Goal: Task Accomplishment & Management: Manage account settings

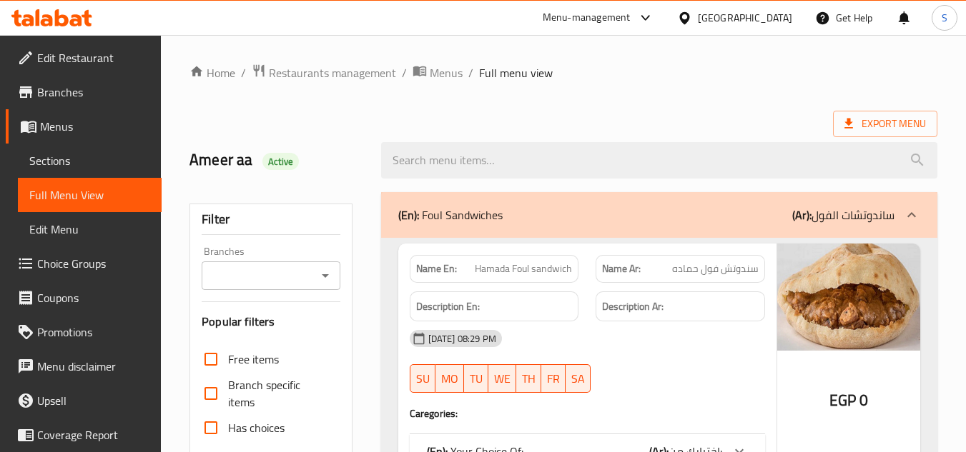
click at [55, 18] on icon at bounding box center [62, 17] width 14 height 17
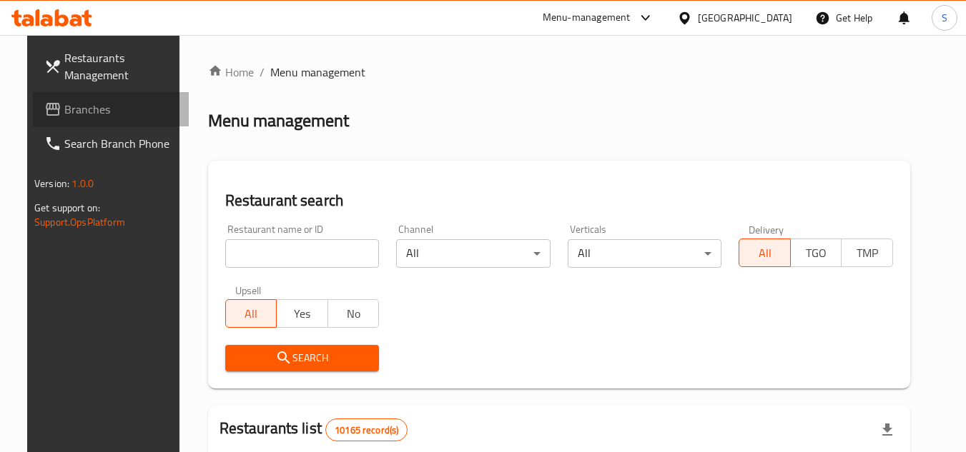
click at [64, 98] on link "Branches" at bounding box center [111, 109] width 156 height 34
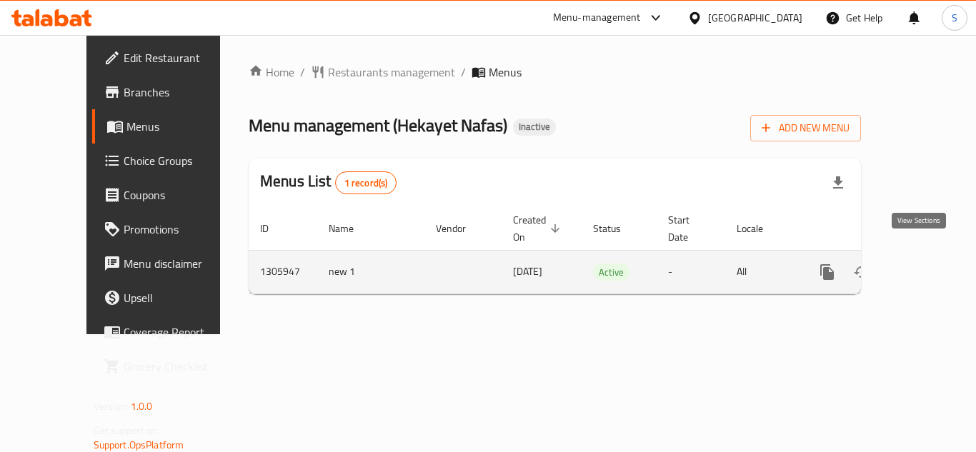
click at [924, 264] on icon "enhanced table" at bounding box center [930, 272] width 17 height 17
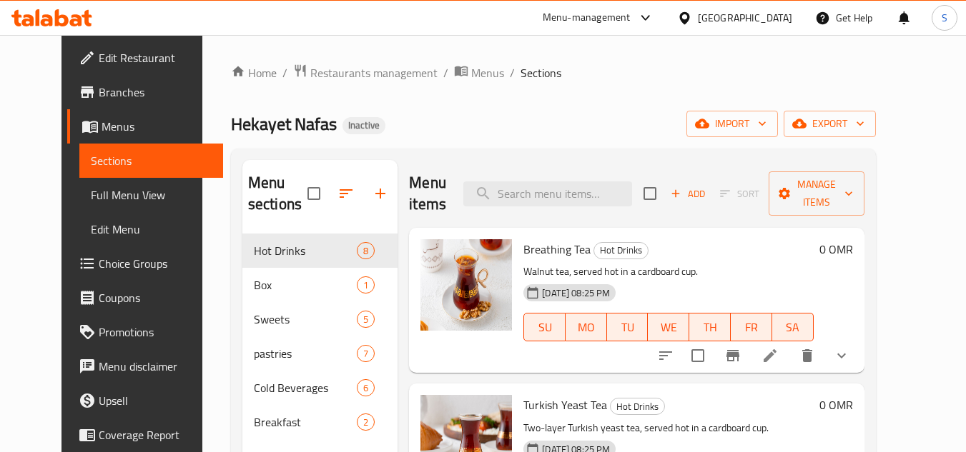
drag, startPoint x: 611, startPoint y: 81, endPoint x: 602, endPoint y: 84, distance: 9.7
click at [611, 81] on ol "Home / Restaurants management / Menus / Sections" at bounding box center [553, 73] width 645 height 19
click at [106, 199] on span "Full Menu View" at bounding box center [151, 195] width 121 height 17
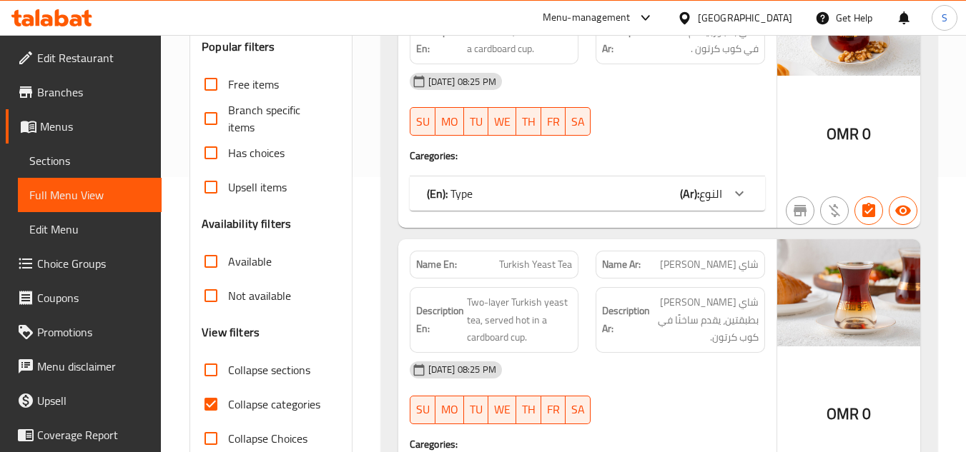
scroll to position [357, 0]
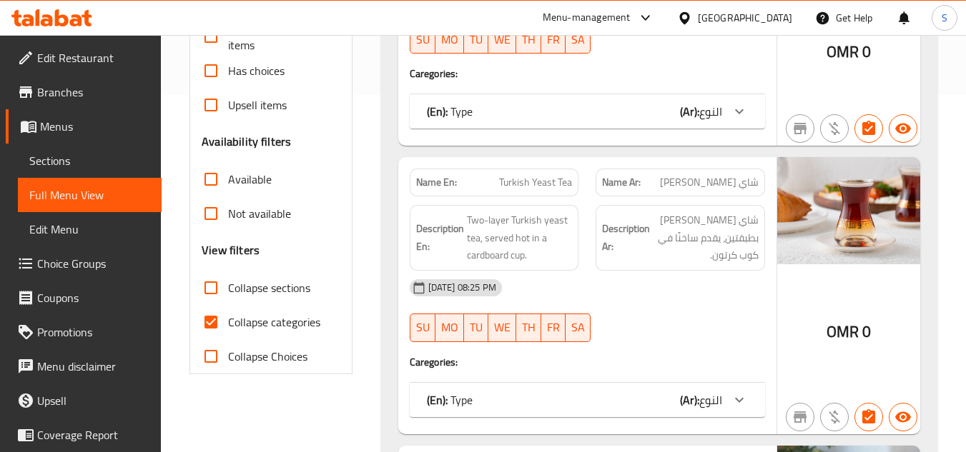
click at [258, 319] on span "Collapse categories" at bounding box center [274, 322] width 92 height 17
click at [228, 319] on input "Collapse categories" at bounding box center [211, 322] width 34 height 34
checkbox input "false"
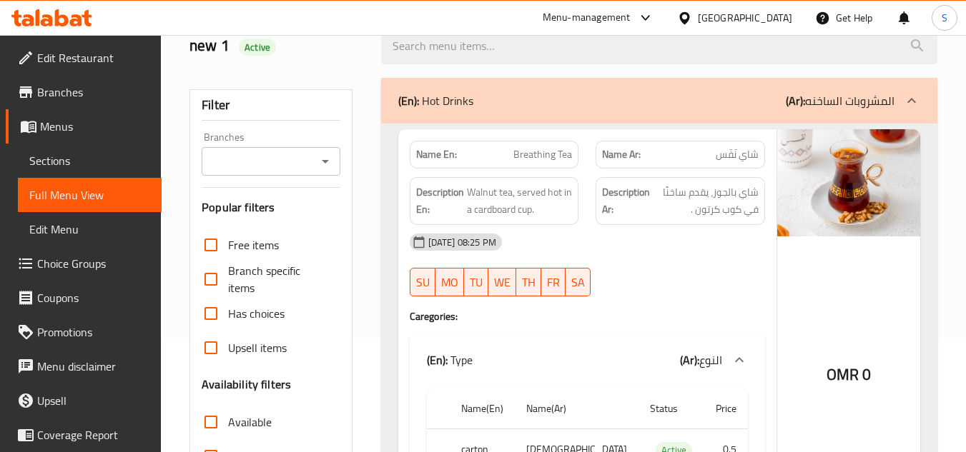
scroll to position [0, 0]
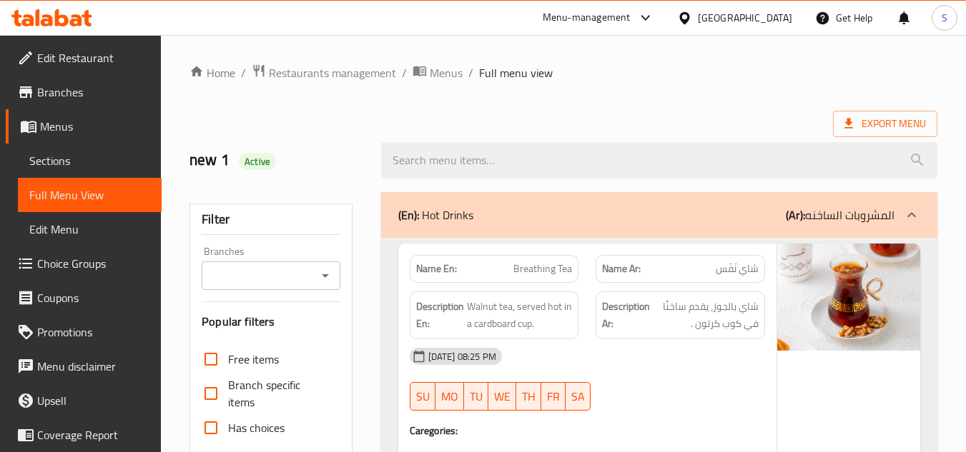
click at [749, 203] on div "(En): Hot Drinks (Ar): المشروبات الساخنه" at bounding box center [659, 215] width 556 height 46
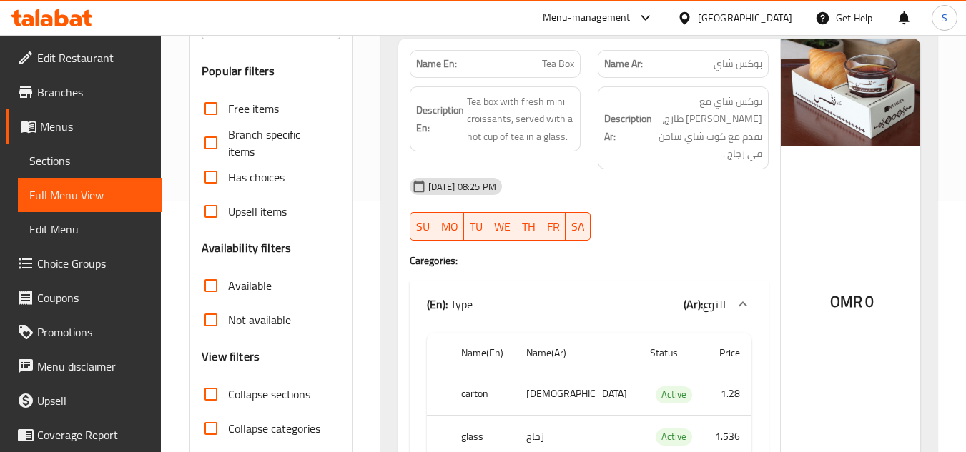
scroll to position [286, 0]
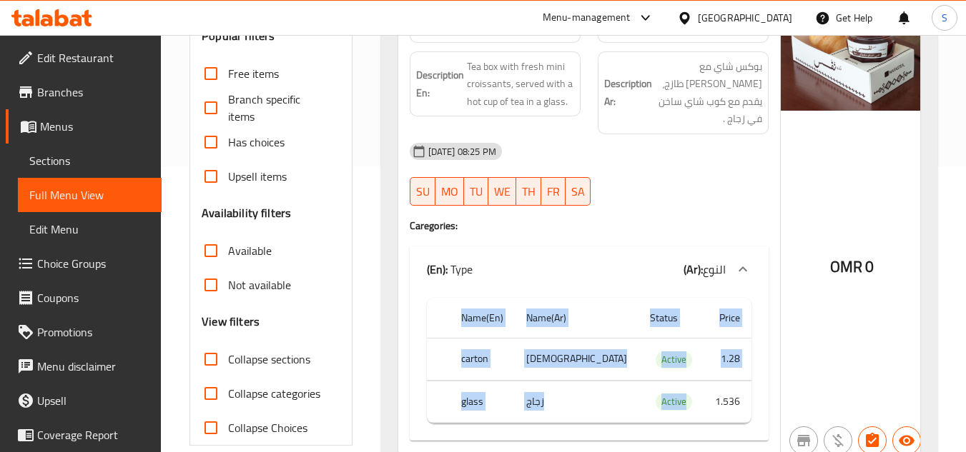
drag, startPoint x: 708, startPoint y: 403, endPoint x: 764, endPoint y: 400, distance: 56.5
click at [764, 400] on div "Name(En) Name(Ar) Status Price carton كرتون Active 1.28 glass زجاج Active 1.536" at bounding box center [589, 366] width 359 height 149
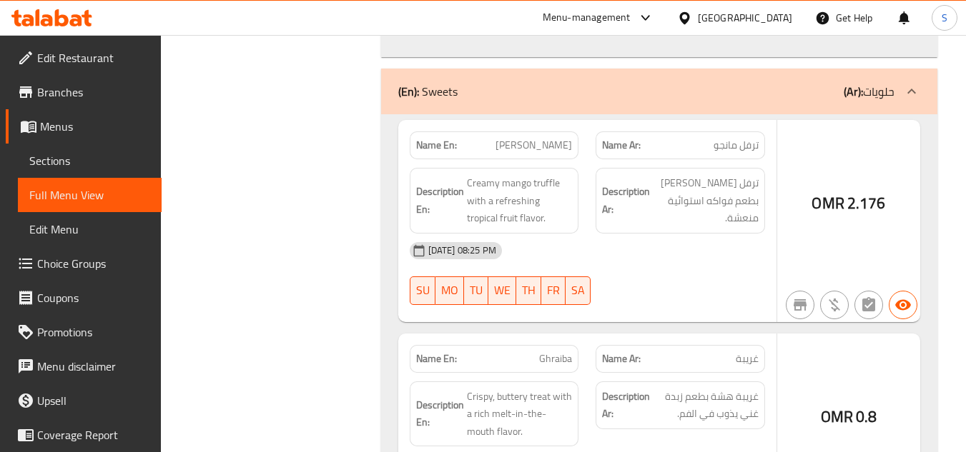
scroll to position [715, 0]
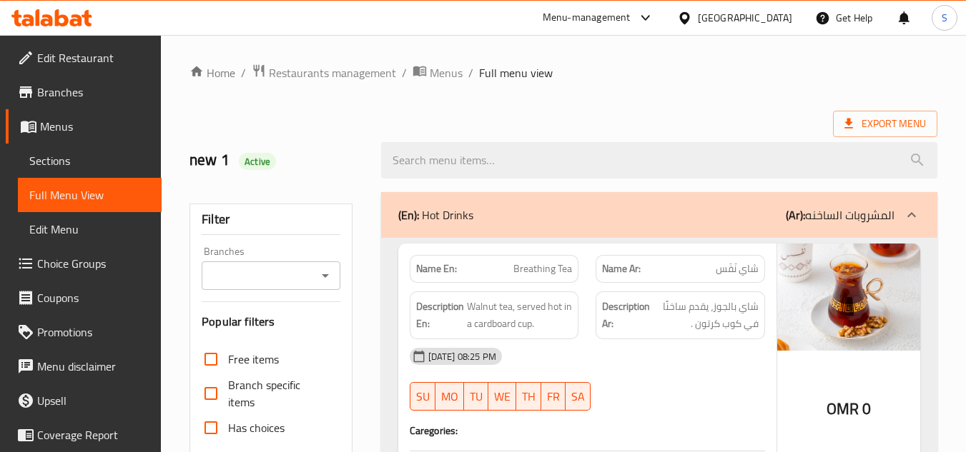
click at [39, 160] on span "Sections" at bounding box center [89, 160] width 121 height 17
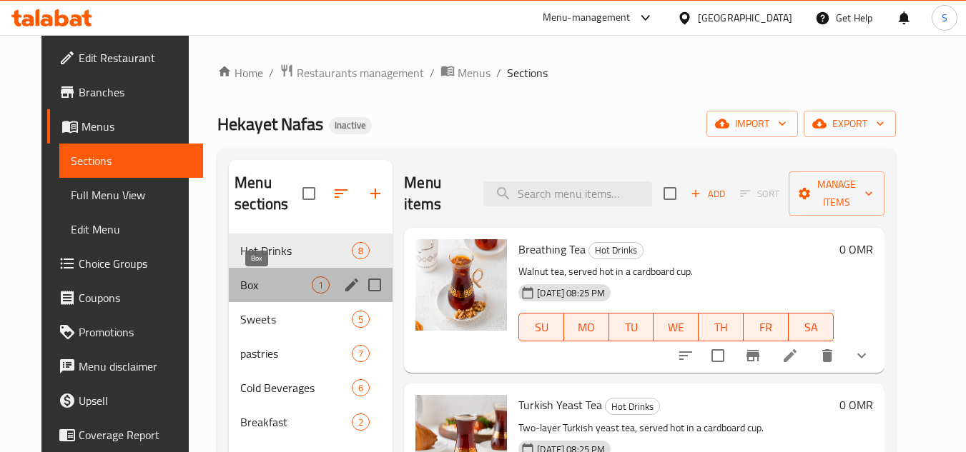
click at [262, 277] on span "Box" at bounding box center [275, 285] width 71 height 17
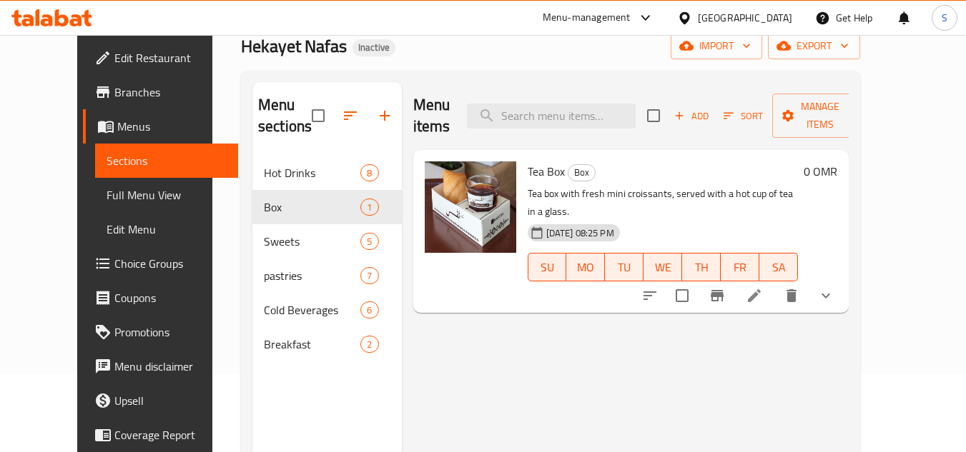
scroll to position [200, 0]
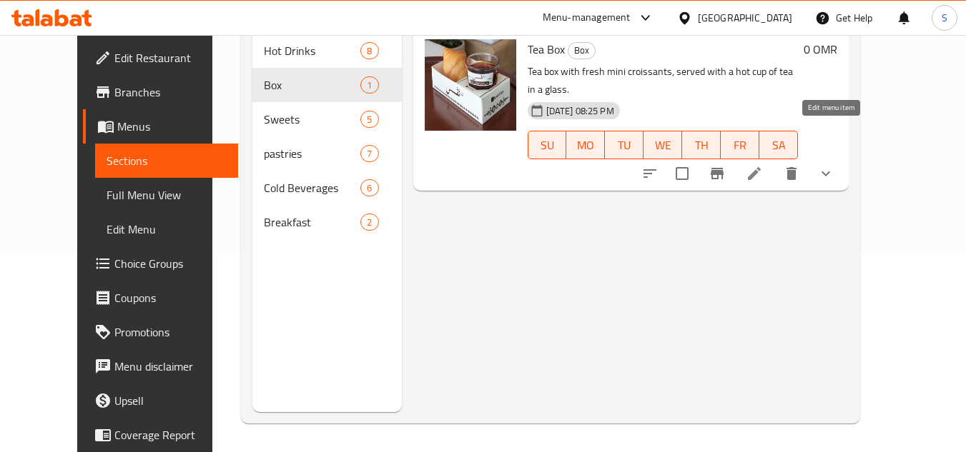
click at [763, 165] on icon at bounding box center [753, 173] width 17 height 17
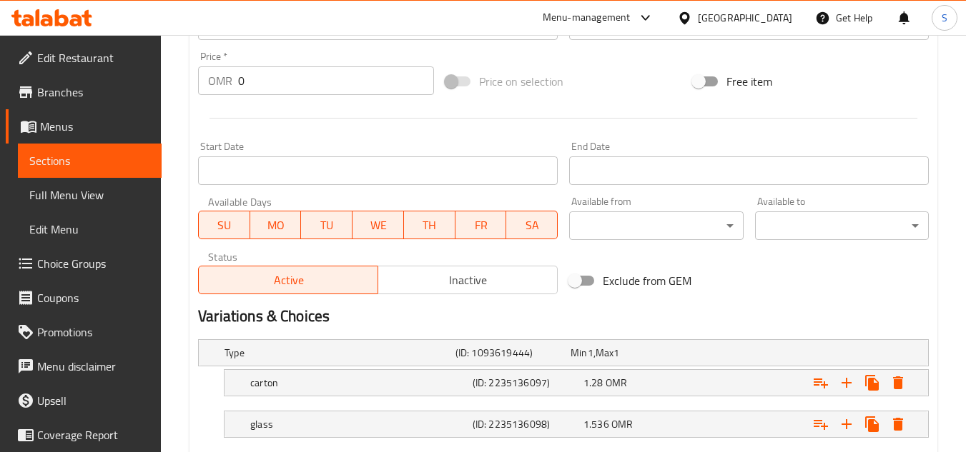
scroll to position [610, 0]
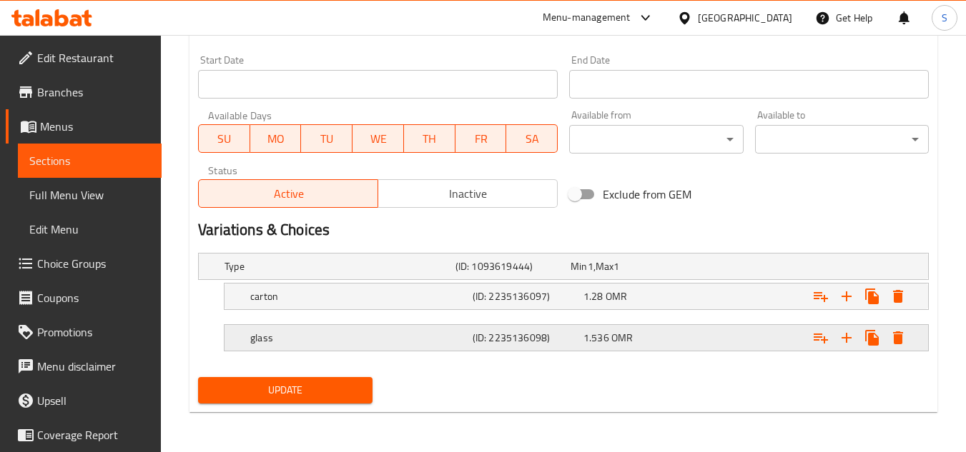
click at [696, 269] on div "Expand" at bounding box center [798, 267] width 231 height 6
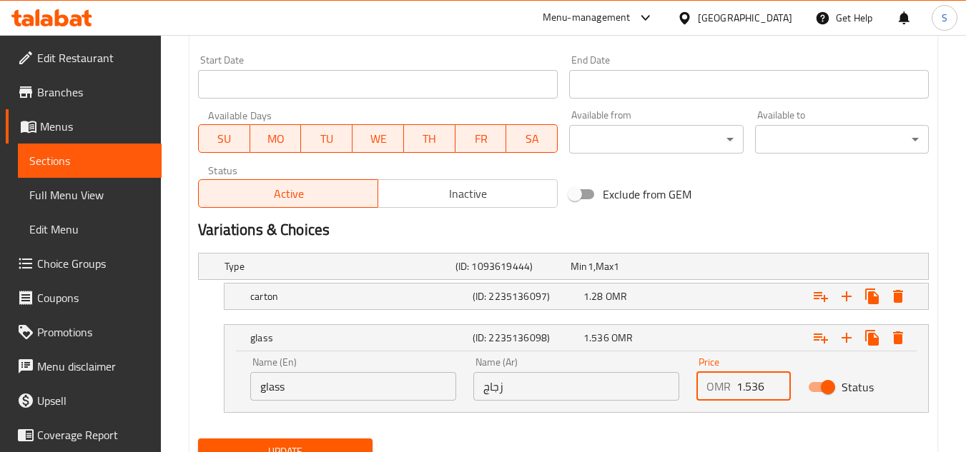
drag, startPoint x: 752, startPoint y: 386, endPoint x: 766, endPoint y: 382, distance: 14.7
click at [766, 382] on input "1.536" at bounding box center [763, 386] width 54 height 29
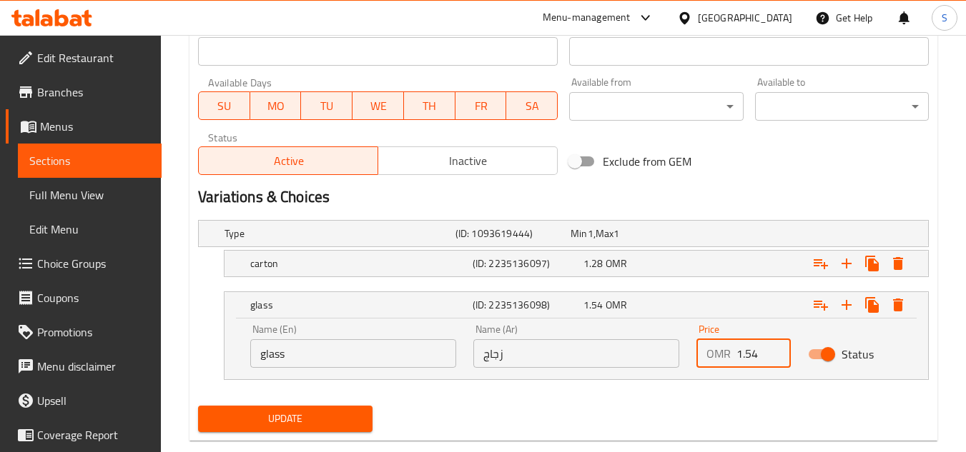
scroll to position [672, 0]
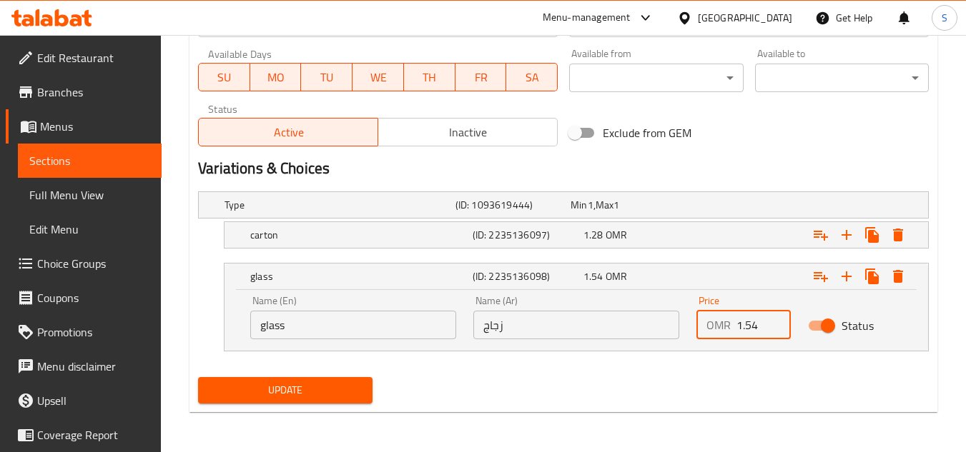
type input "1.54"
click at [327, 392] on span "Update" at bounding box center [284, 391] width 151 height 18
click at [756, 327] on input "1.54" at bounding box center [763, 325] width 54 height 29
click at [282, 390] on span "Update" at bounding box center [284, 391] width 151 height 18
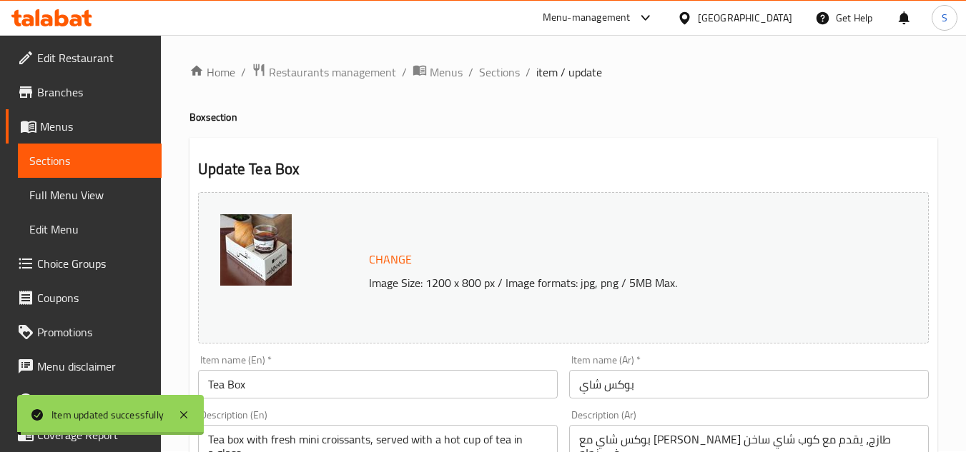
scroll to position [0, 0]
click at [503, 72] on span "Sections" at bounding box center [499, 72] width 41 height 17
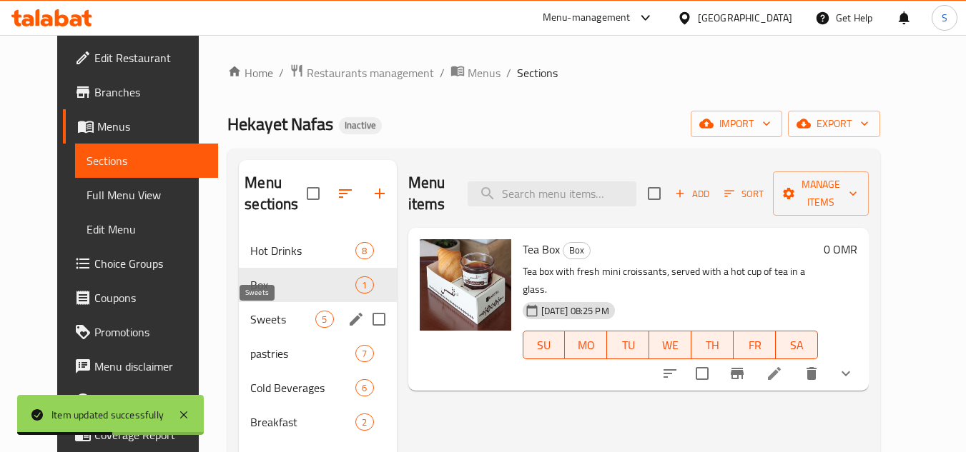
scroll to position [200, 0]
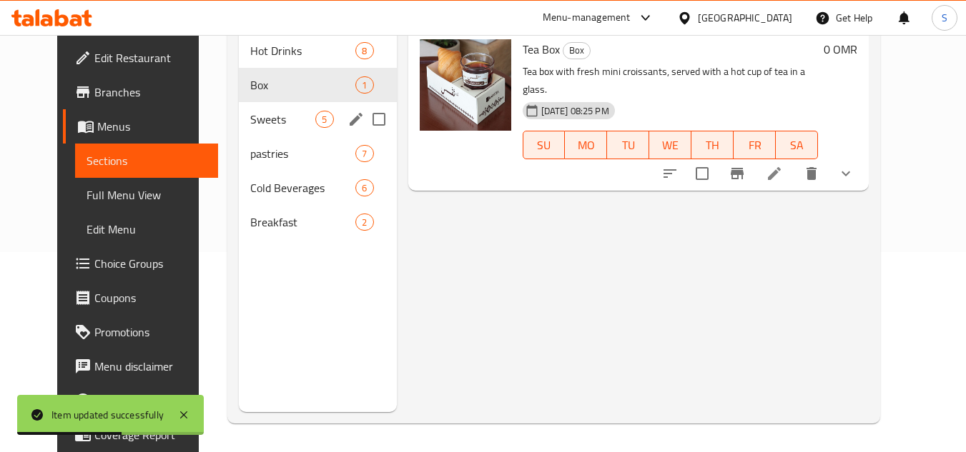
click at [259, 106] on div "Sweets 5" at bounding box center [317, 119] width 157 height 34
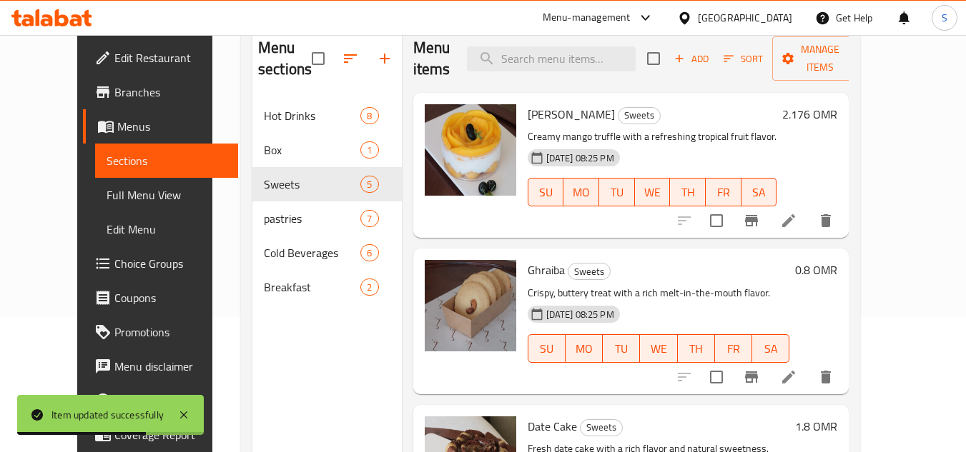
scroll to position [57, 0]
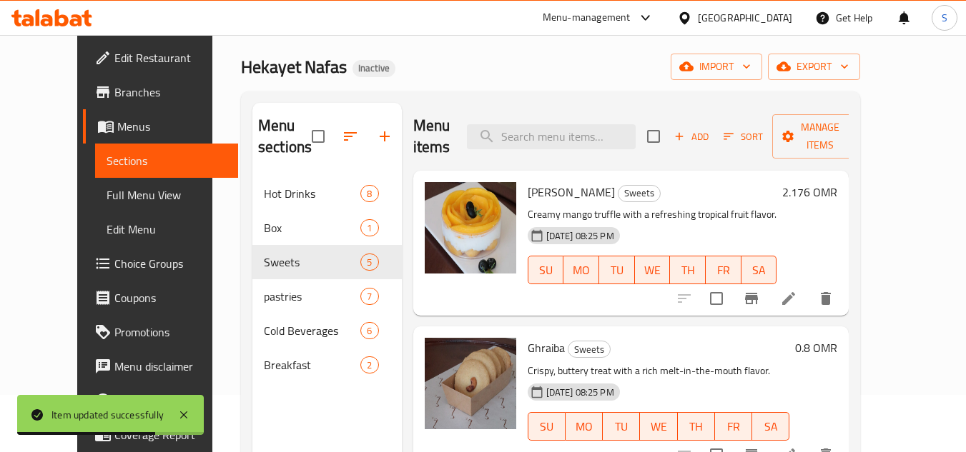
click at [837, 191] on h6 "2.176 OMR" at bounding box center [809, 192] width 55 height 20
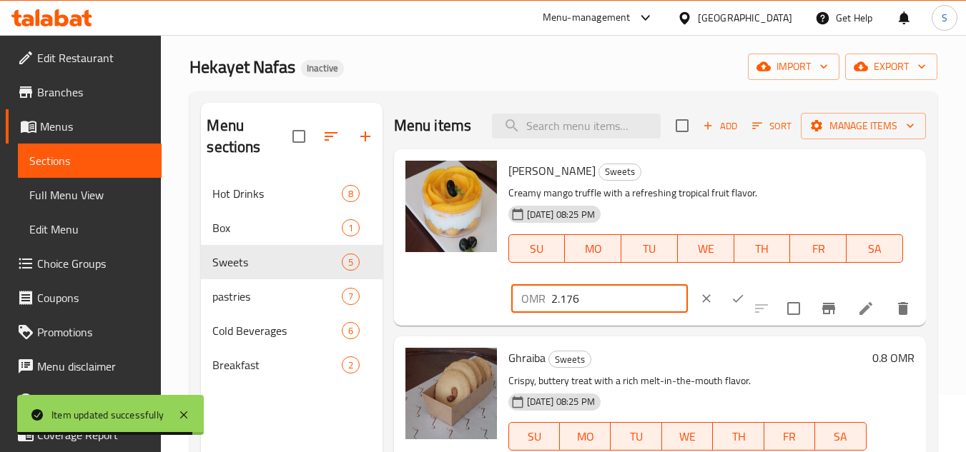
drag, startPoint x: 562, startPoint y: 322, endPoint x: 585, endPoint y: 323, distance: 23.6
click at [585, 313] on input "2.176" at bounding box center [619, 298] width 137 height 29
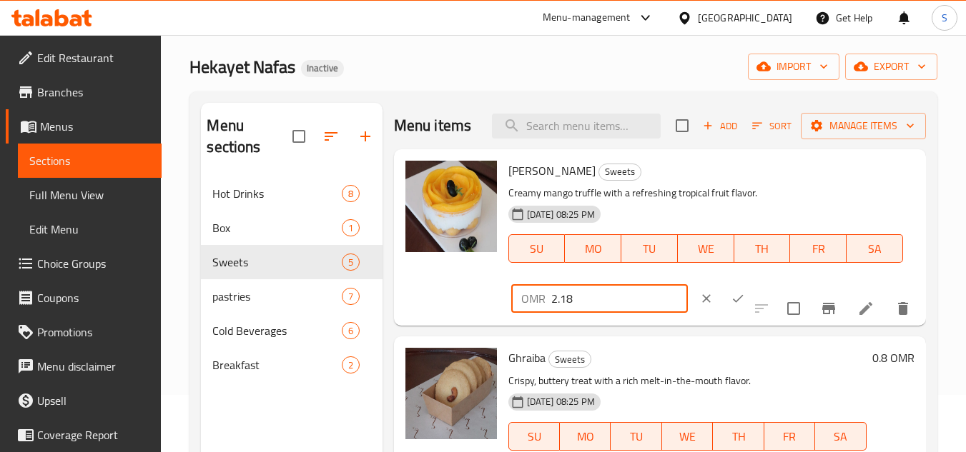
type input "2.18"
click at [730, 306] on icon "ok" at bounding box center [737, 299] width 14 height 14
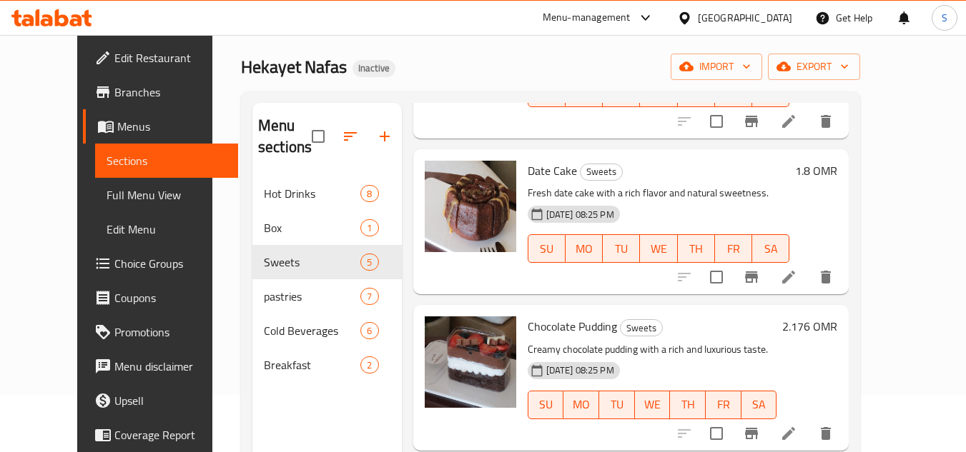
scroll to position [357, 0]
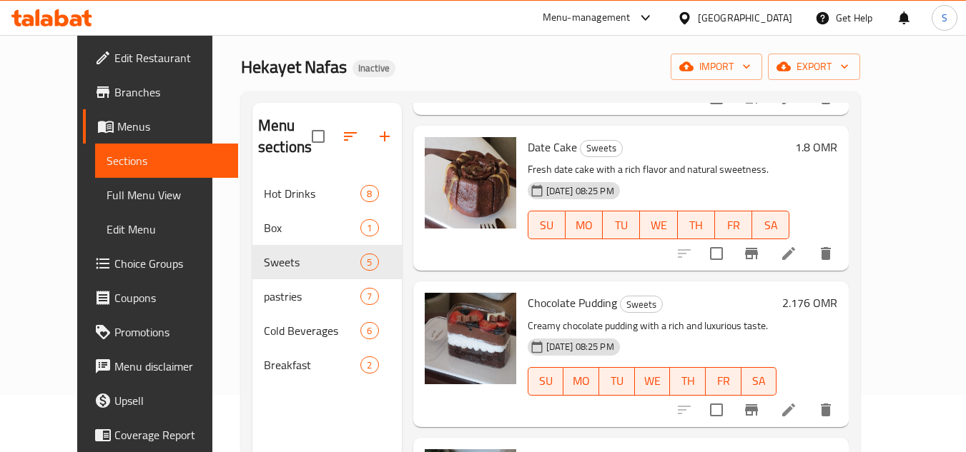
click at [837, 302] on h6 "2.176 OMR" at bounding box center [809, 303] width 55 height 20
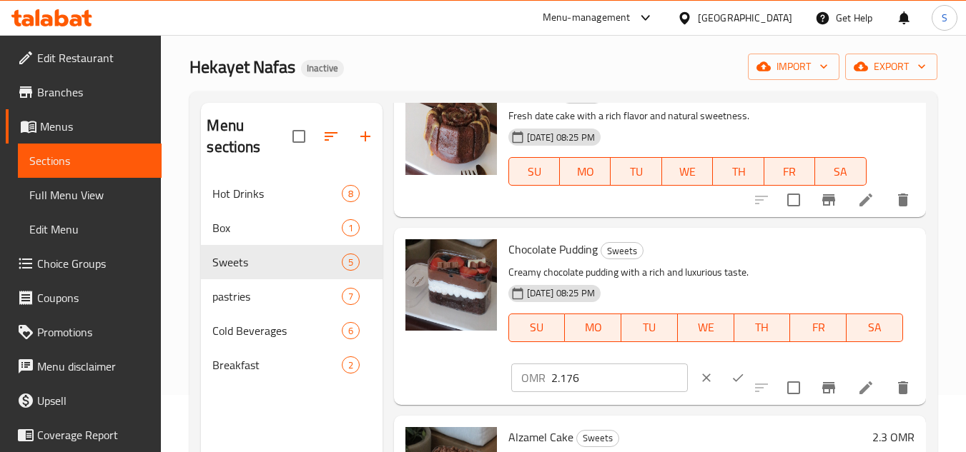
scroll to position [417, 0]
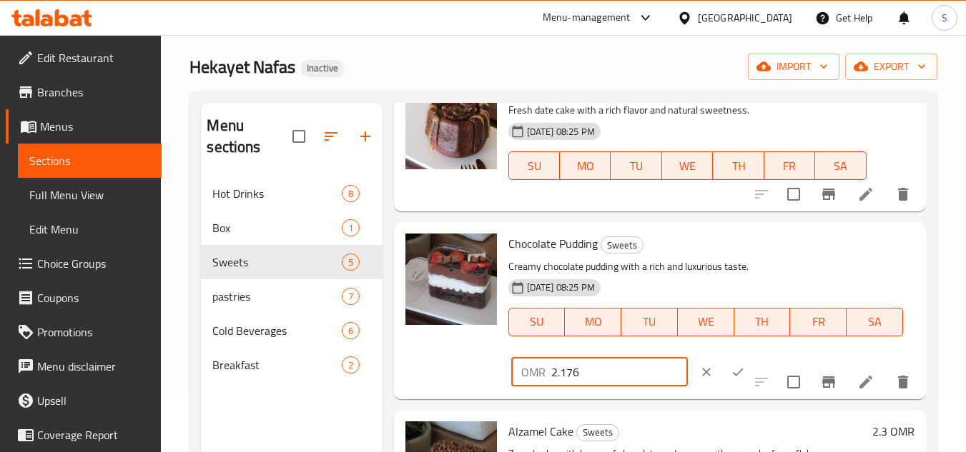
drag, startPoint x: 561, startPoint y: 371, endPoint x: 588, endPoint y: 370, distance: 26.5
click at [588, 370] on input "2.176" at bounding box center [619, 372] width 137 height 29
type input "2.18"
click at [730, 372] on icon "ok" at bounding box center [737, 372] width 14 height 14
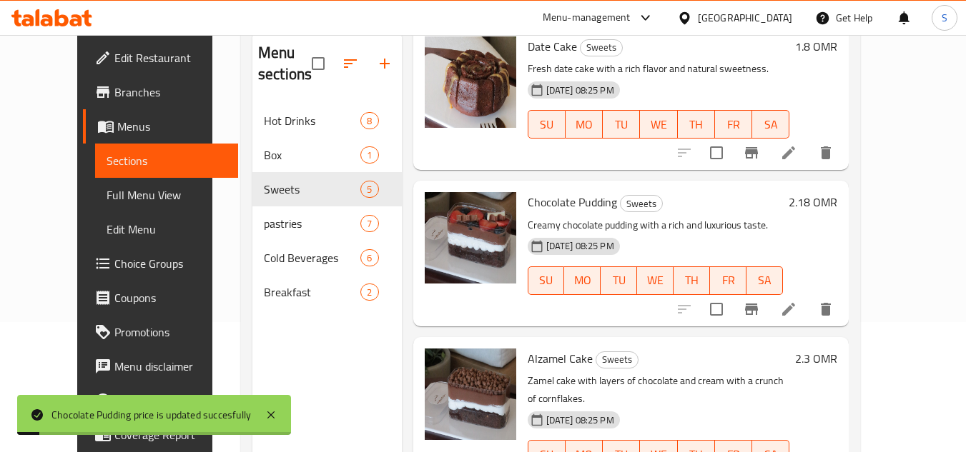
scroll to position [200, 0]
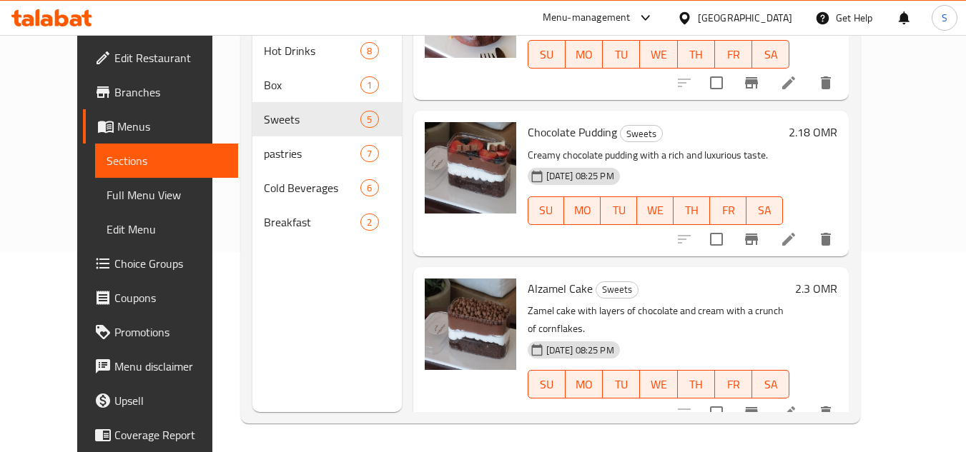
click at [786, 277] on div "Alzamel Cake Sweets Zamel cake with layers of chocolate and cream with a crunch…" at bounding box center [659, 349] width 274 height 152
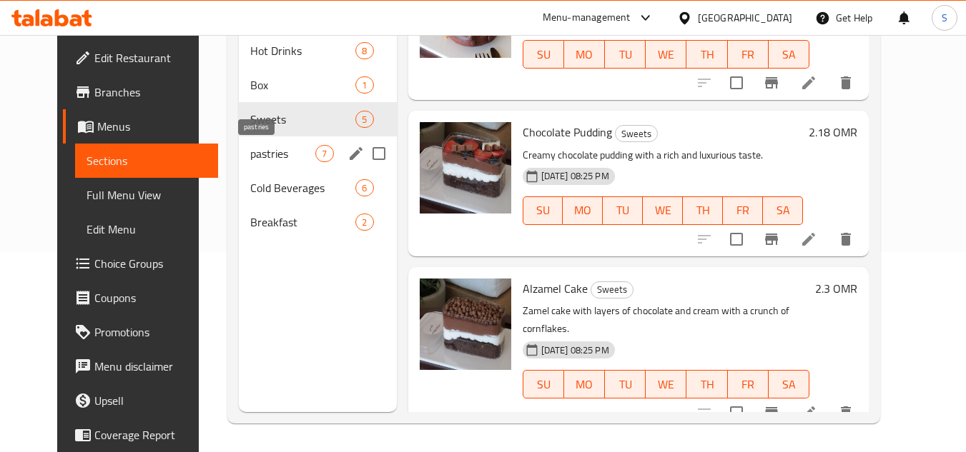
click at [285, 146] on span "pastries" at bounding box center [282, 153] width 65 height 17
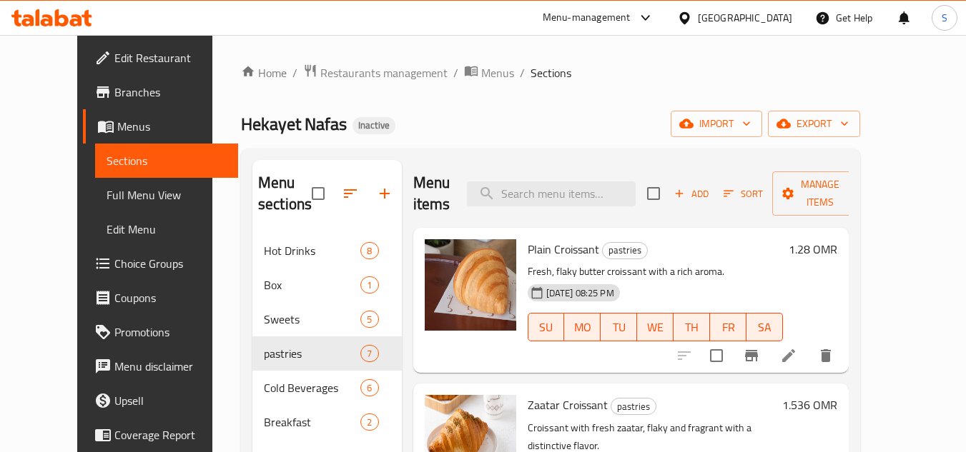
scroll to position [71, 0]
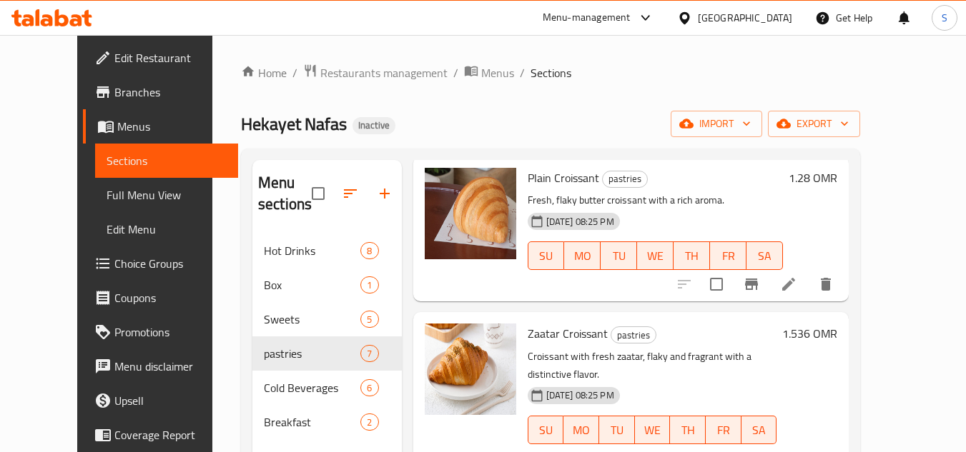
click at [837, 335] on h6 "1.536 OMR" at bounding box center [809, 334] width 55 height 20
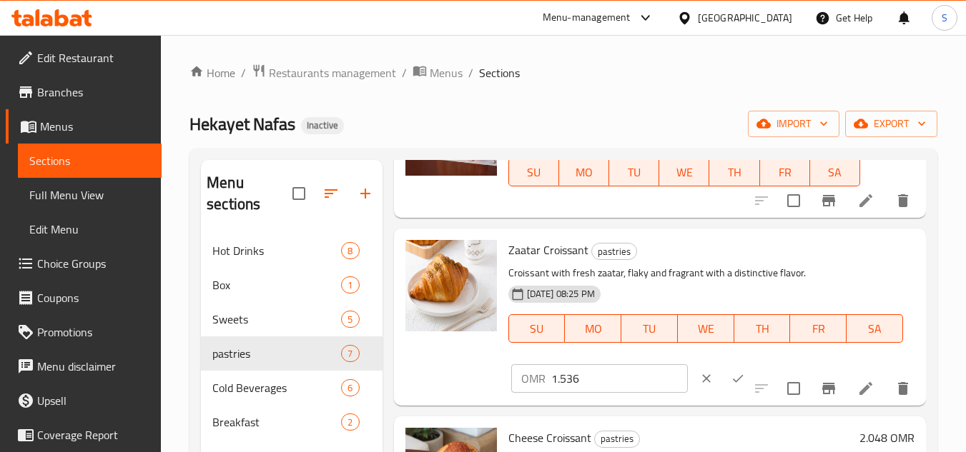
scroll to position [214, 0]
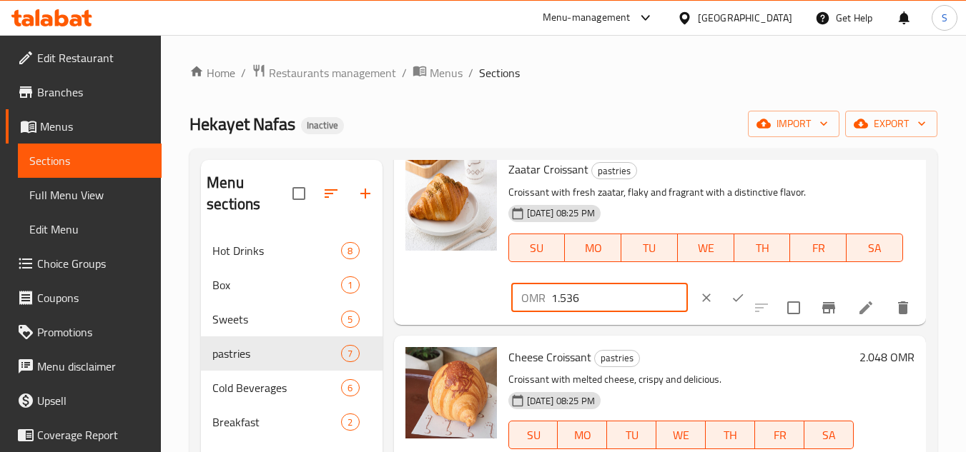
drag, startPoint x: 567, startPoint y: 318, endPoint x: 586, endPoint y: 317, distance: 19.4
click at [586, 312] on input "1.536" at bounding box center [619, 298] width 137 height 29
type input "1.54"
click at [730, 305] on icon "ok" at bounding box center [737, 298] width 14 height 14
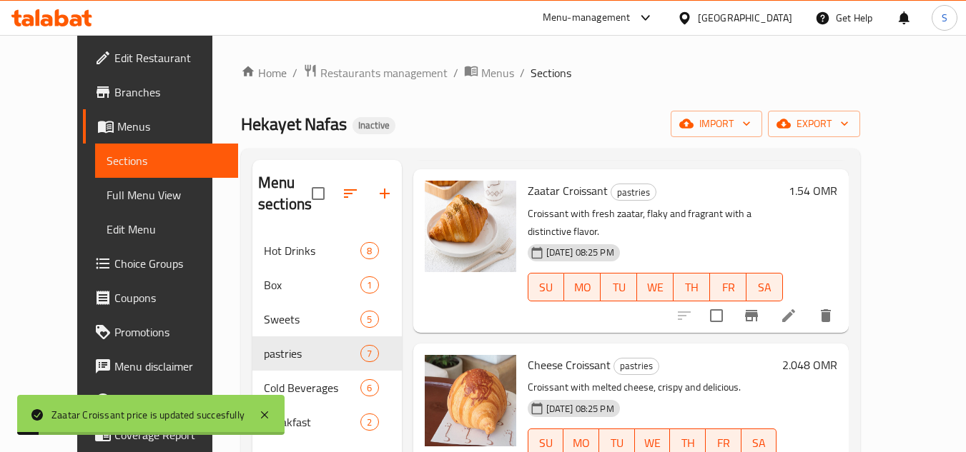
scroll to position [357, 0]
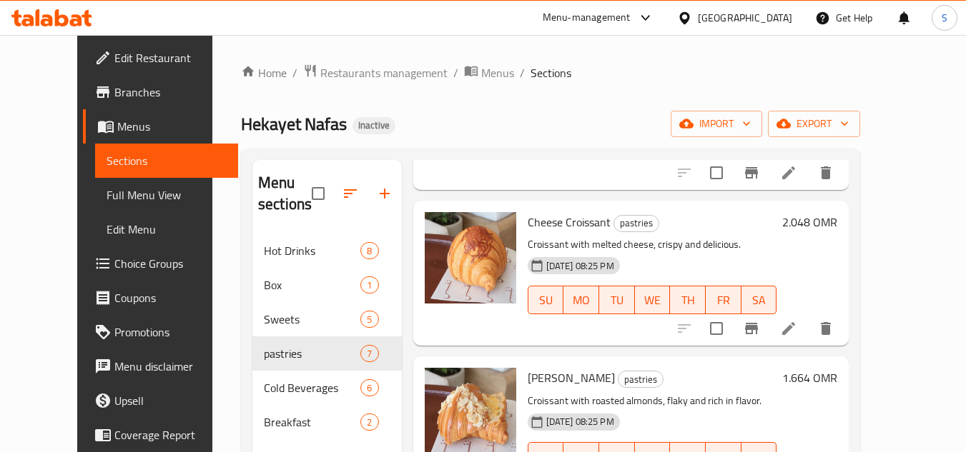
click at [837, 212] on h6 "2.048 OMR" at bounding box center [809, 222] width 55 height 20
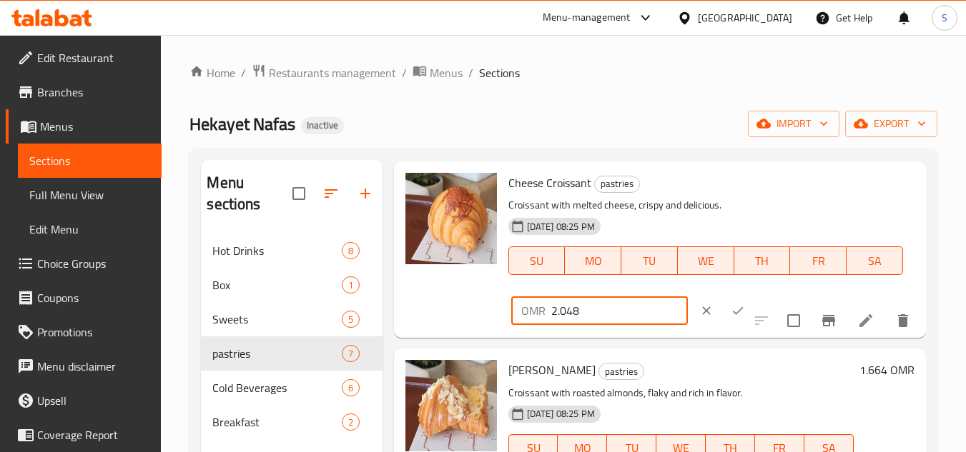
drag, startPoint x: 567, startPoint y: 333, endPoint x: 593, endPoint y: 337, distance: 26.1
click at [593, 325] on input "2.048" at bounding box center [619, 311] width 137 height 29
type input "2.05"
click at [730, 318] on icon "ok" at bounding box center [737, 311] width 14 height 14
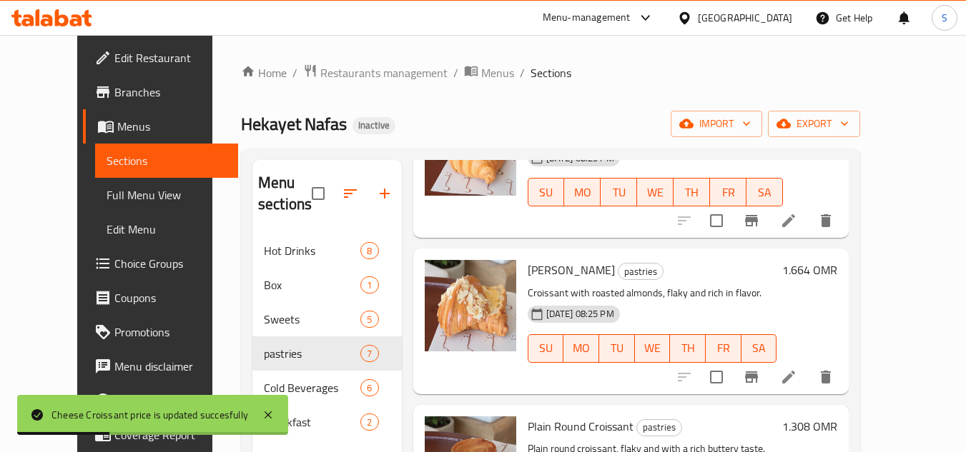
scroll to position [500, 0]
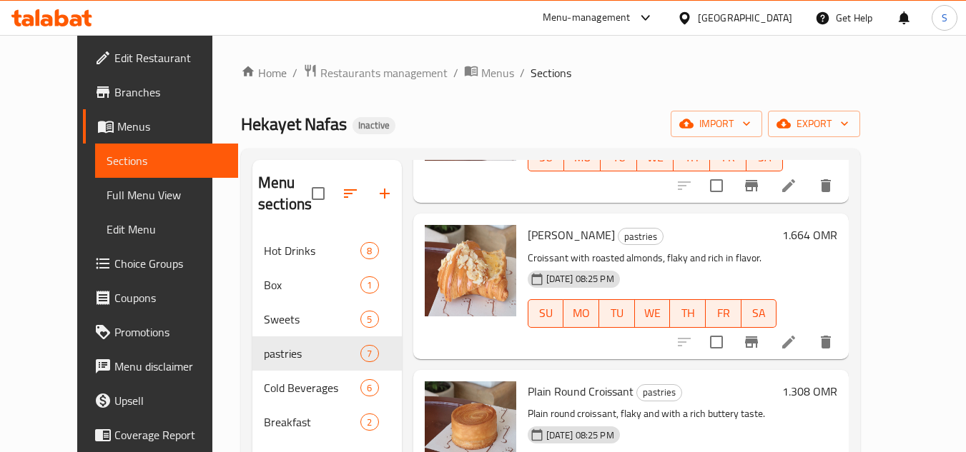
click at [837, 225] on h6 "1.664 OMR" at bounding box center [809, 235] width 55 height 20
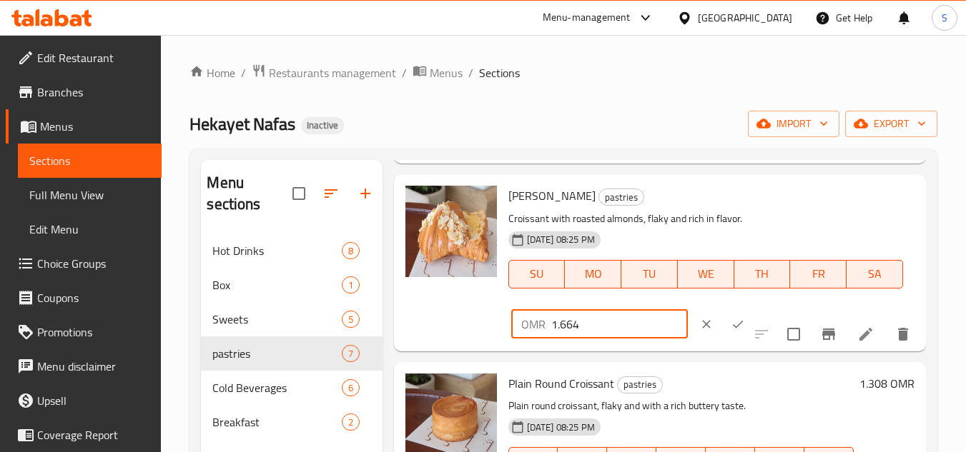
drag, startPoint x: 574, startPoint y: 344, endPoint x: 602, endPoint y: 347, distance: 28.0
click at [602, 339] on input "1.664" at bounding box center [619, 324] width 137 height 29
type input "1.66"
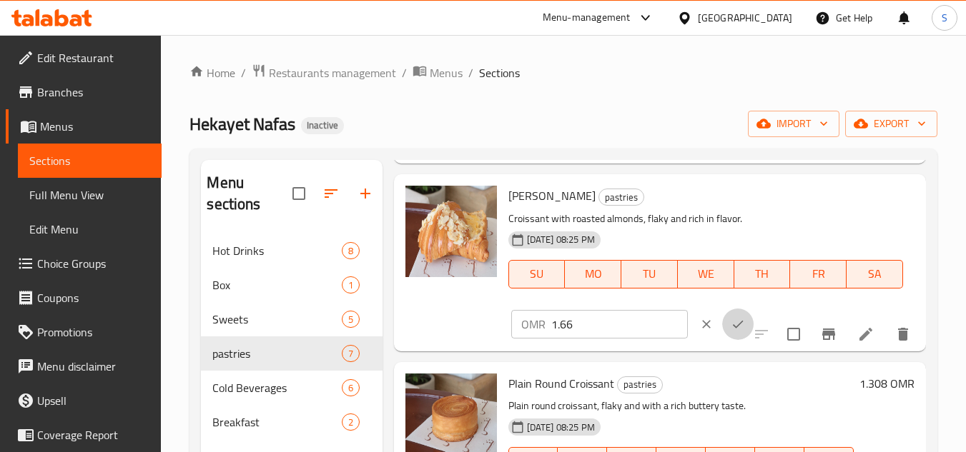
click at [730, 332] on icon "ok" at bounding box center [737, 324] width 14 height 14
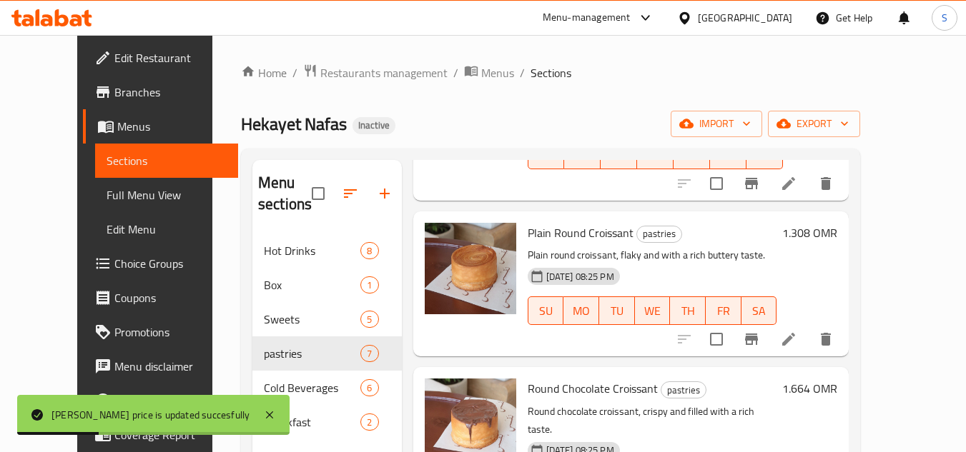
scroll to position [698, 0]
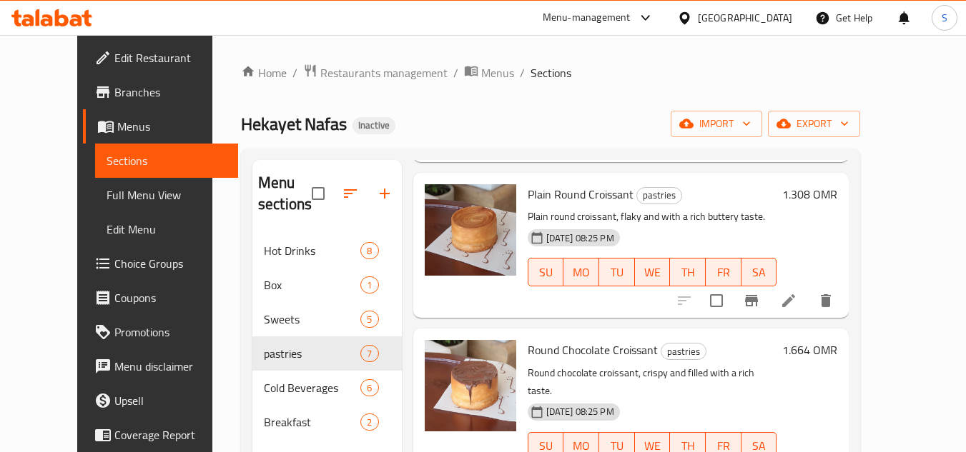
click at [837, 184] on h6 "1.308 OMR" at bounding box center [809, 194] width 55 height 20
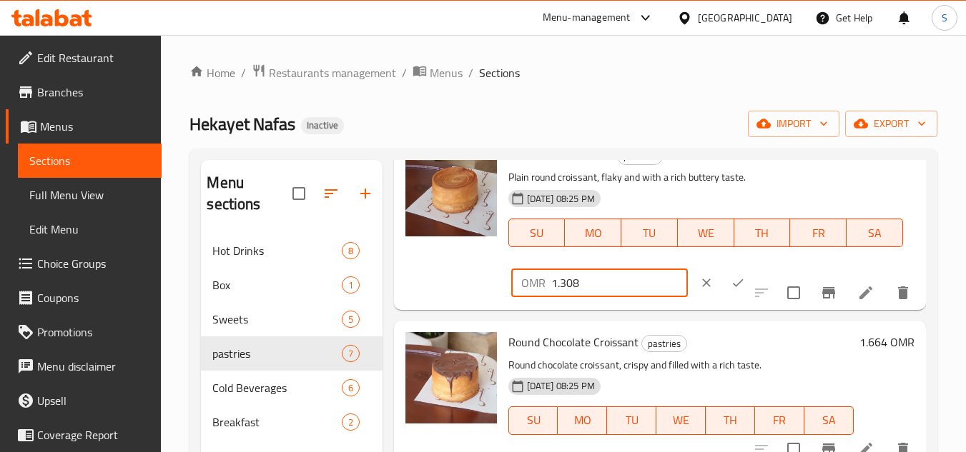
drag, startPoint x: 568, startPoint y: 309, endPoint x: 596, endPoint y: 312, distance: 28.7
click at [596, 297] on input "1.308" at bounding box center [619, 283] width 137 height 29
type input "1.31"
click at [733, 287] on icon "ok" at bounding box center [738, 283] width 11 height 8
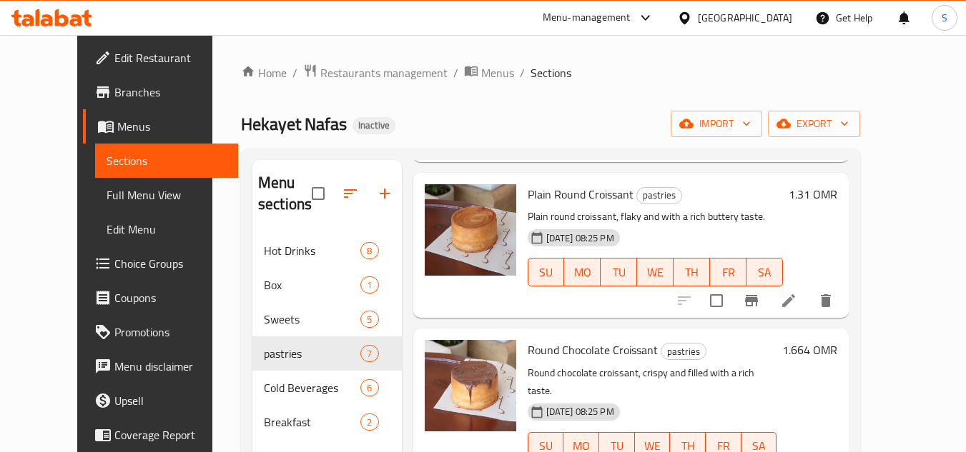
click at [837, 340] on h6 "1.664 OMR" at bounding box center [809, 350] width 55 height 20
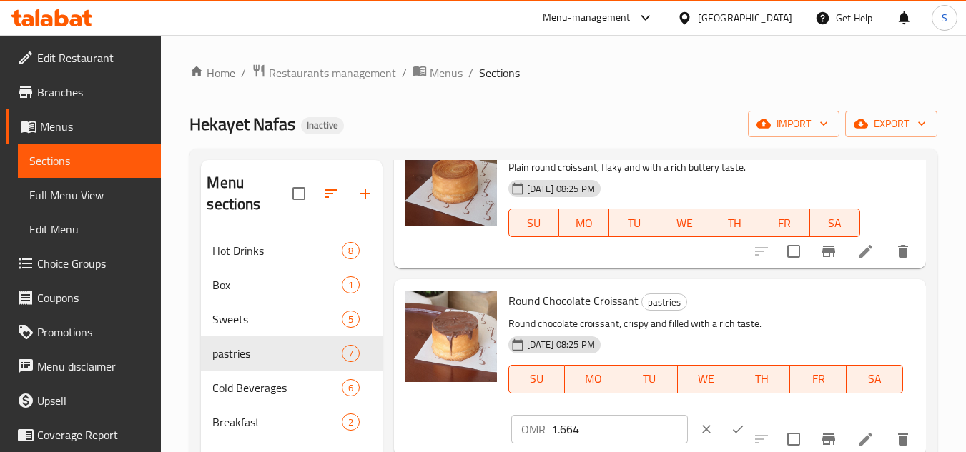
scroll to position [729, 0]
drag, startPoint x: 572, startPoint y: 430, endPoint x: 602, endPoint y: 435, distance: 30.6
click at [602, 435] on input "1.664" at bounding box center [619, 429] width 137 height 29
type input "1.66"
click at [730, 426] on icon "ok" at bounding box center [737, 429] width 14 height 14
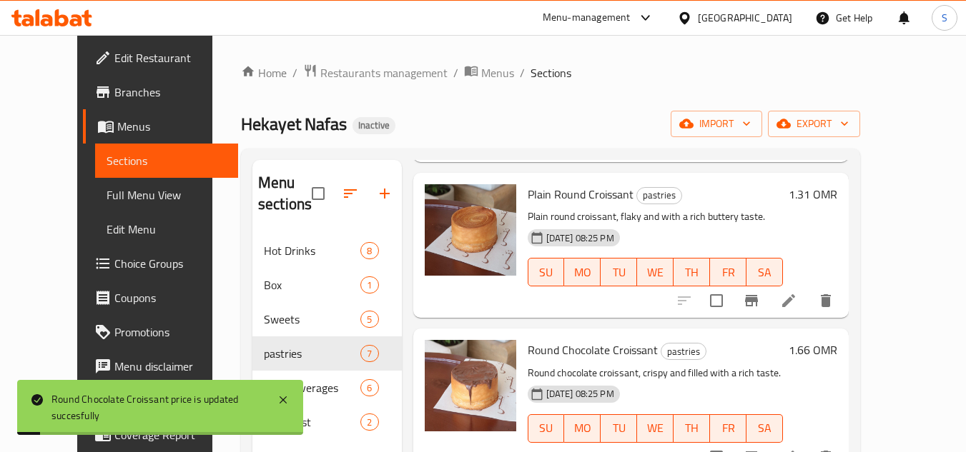
scroll to position [200, 0]
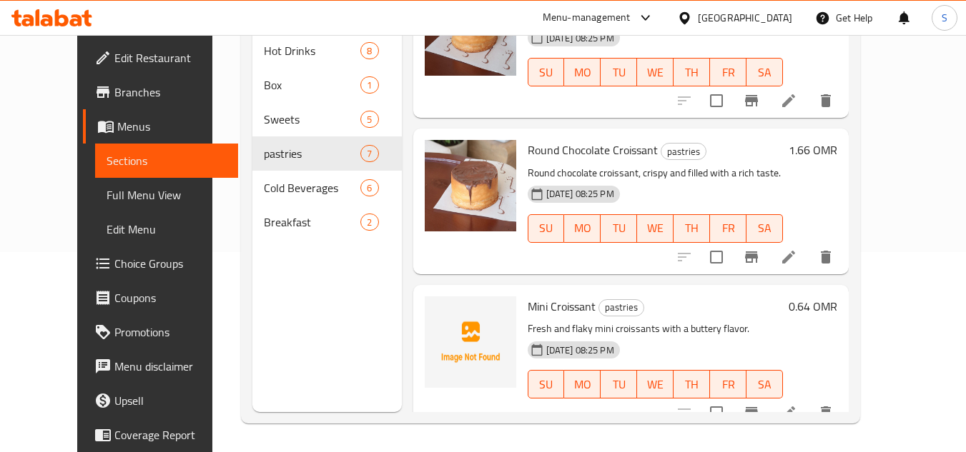
drag, startPoint x: 798, startPoint y: 294, endPoint x: 609, endPoint y: 243, distance: 195.4
click at [783, 297] on h6 "Mini Croissant pastries" at bounding box center [655, 307] width 256 height 20
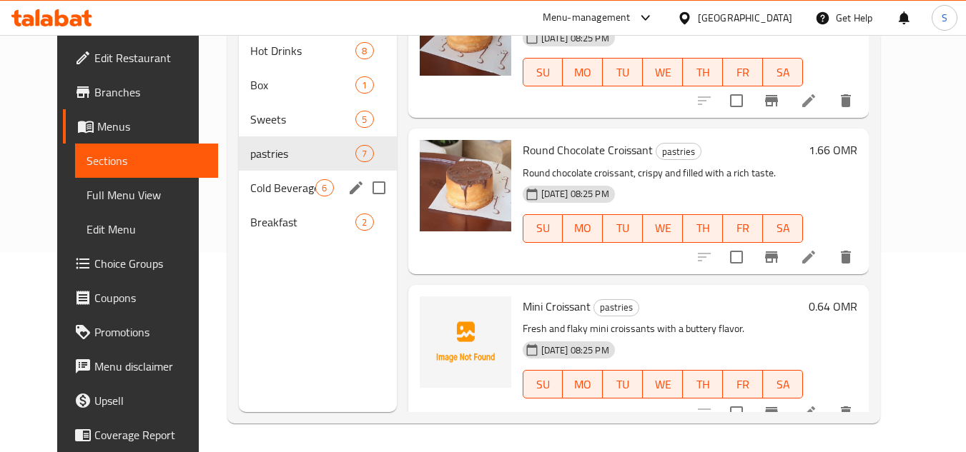
click at [264, 193] on span "Cold Beverages" at bounding box center [282, 187] width 65 height 17
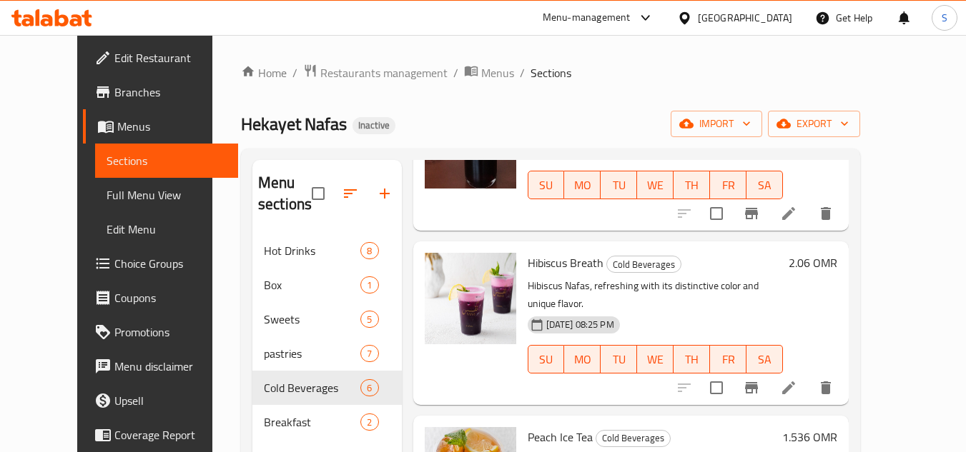
scroll to position [286, 0]
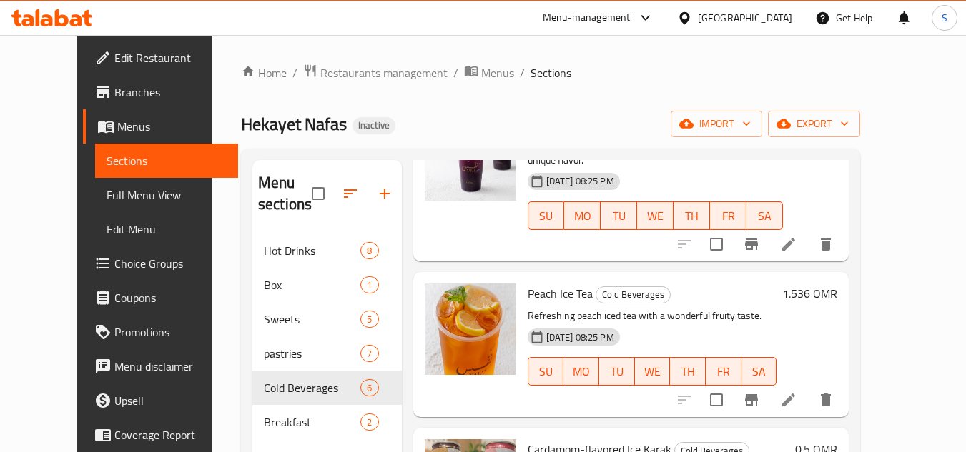
click at [837, 284] on h6 "1.536 OMR" at bounding box center [809, 294] width 55 height 20
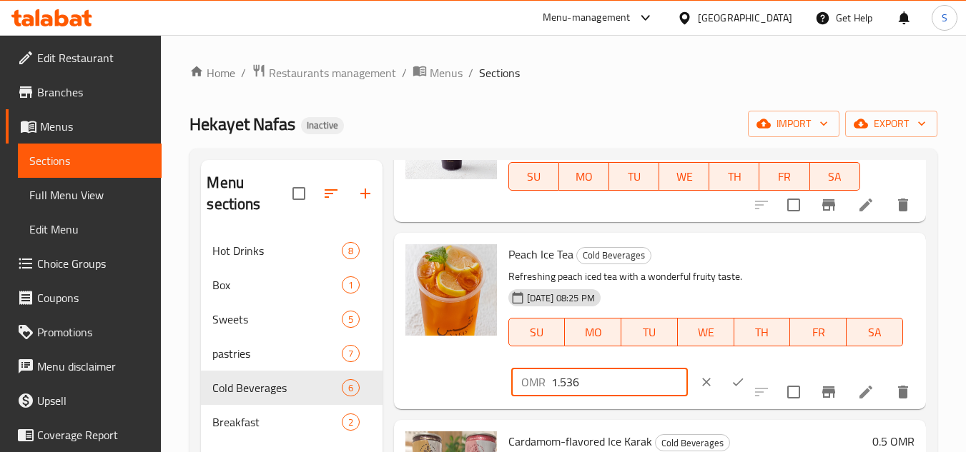
drag, startPoint x: 567, startPoint y: 405, endPoint x: 593, endPoint y: 402, distance: 26.6
click at [593, 397] on input "1.536" at bounding box center [619, 382] width 137 height 29
type input "1.54"
click at [730, 390] on icon "ok" at bounding box center [737, 382] width 14 height 14
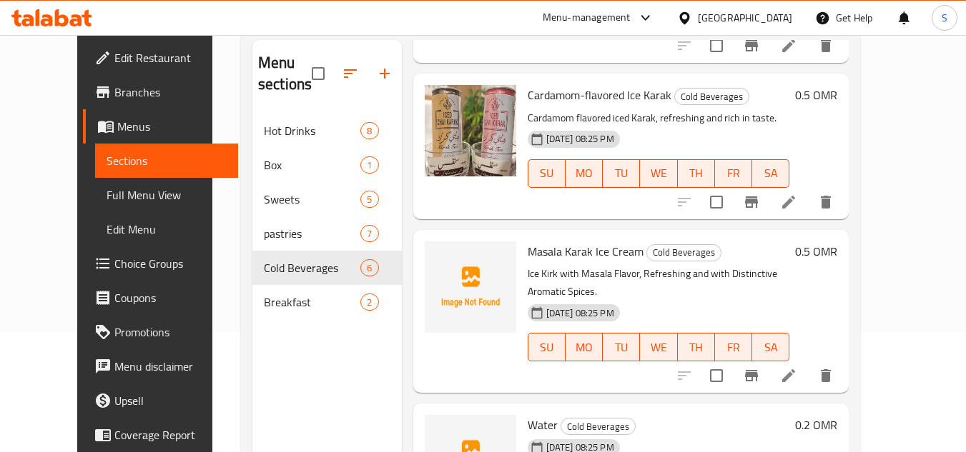
scroll to position [200, 0]
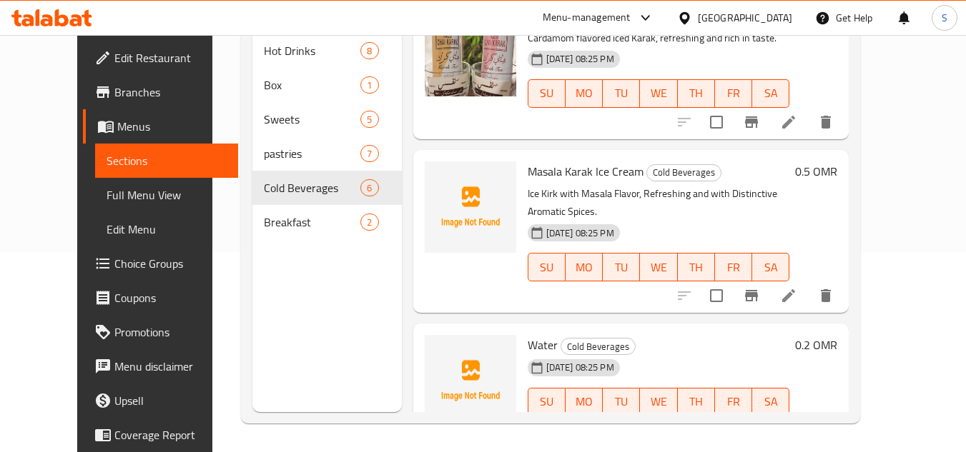
click at [779, 354] on div "15-08-2025 08:25 PM SU MO TU WE TH FR SA" at bounding box center [659, 392] width 274 height 77
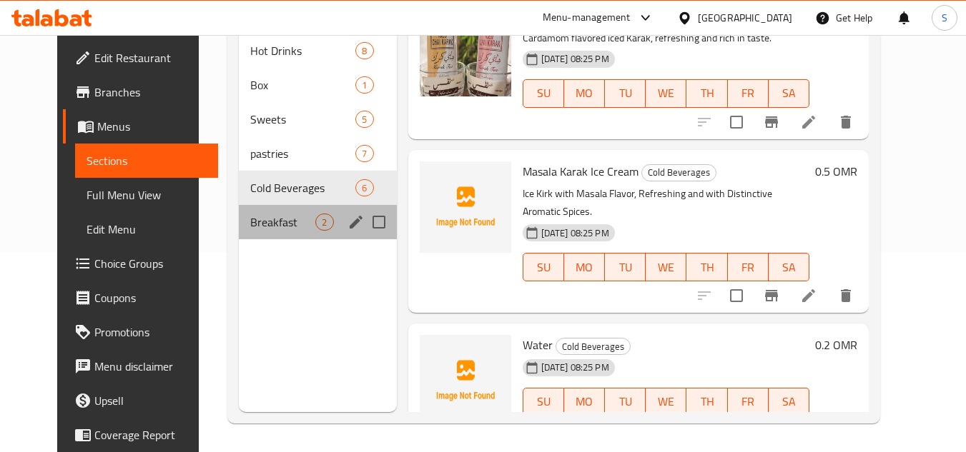
click at [287, 231] on div "Breakfast 2" at bounding box center [317, 222] width 157 height 34
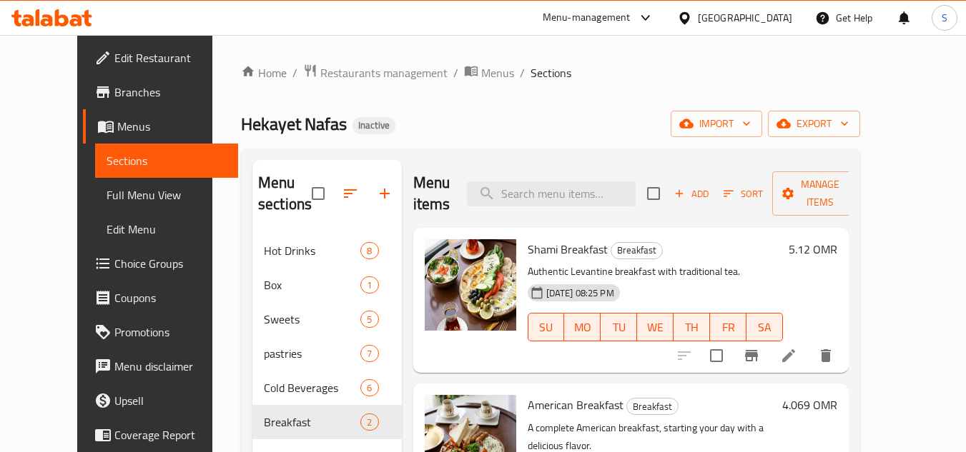
click at [837, 239] on h6 "5.12 OMR" at bounding box center [812, 249] width 49 height 20
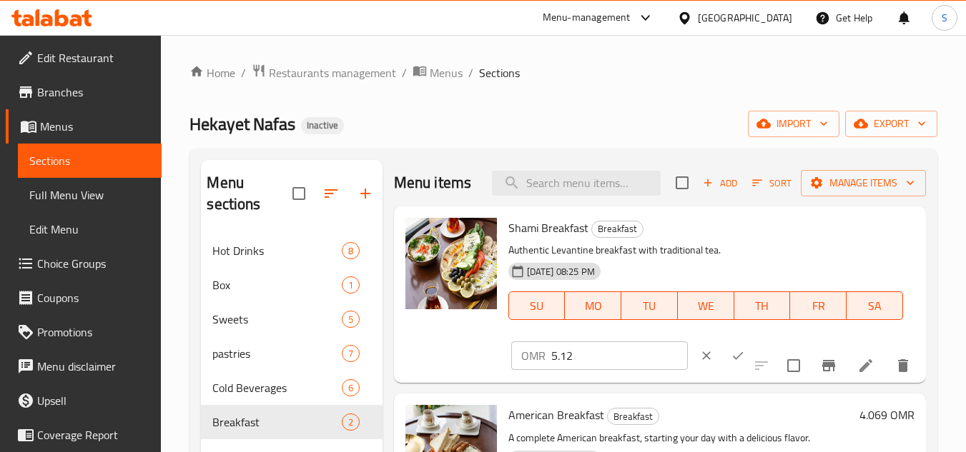
drag, startPoint x: 794, startPoint y: 412, endPoint x: 773, endPoint y: 404, distance: 22.8
click at [793, 412] on h6 "American Breakfast Breakfast" at bounding box center [680, 415] width 345 height 20
click at [699, 357] on icon "clear" at bounding box center [706, 356] width 14 height 14
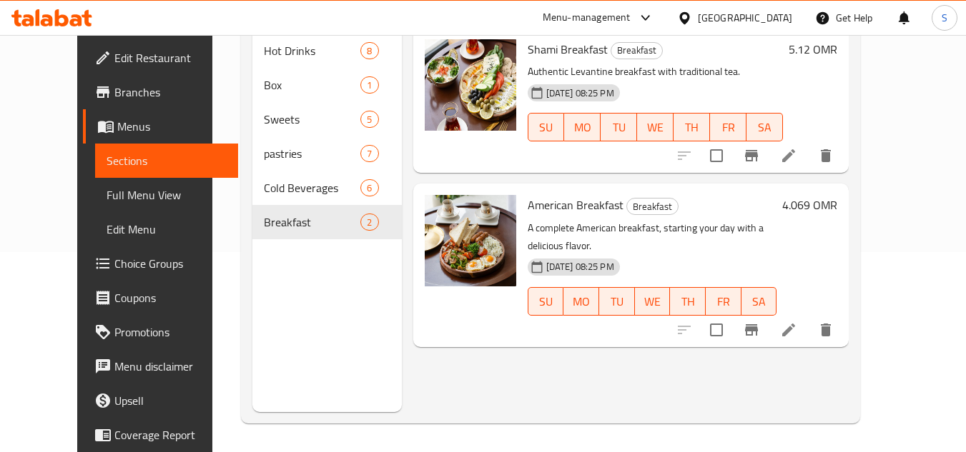
click at [110, 207] on link "Full Menu View" at bounding box center [167, 195] width 144 height 34
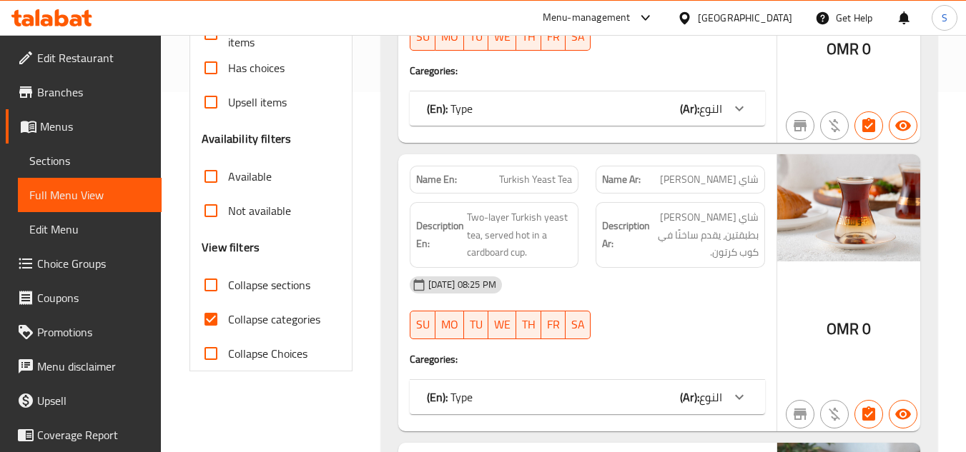
scroll to position [429, 0]
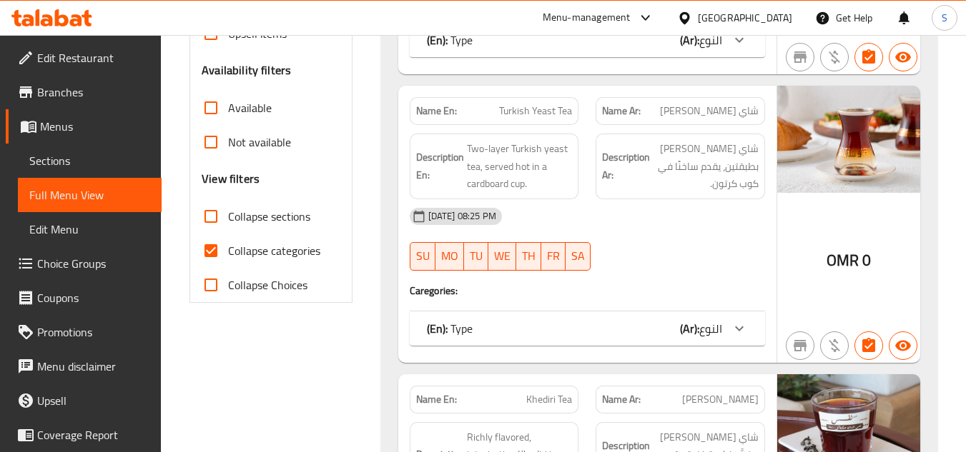
click at [214, 242] on input "Collapse categories" at bounding box center [211, 251] width 34 height 34
checkbox input "false"
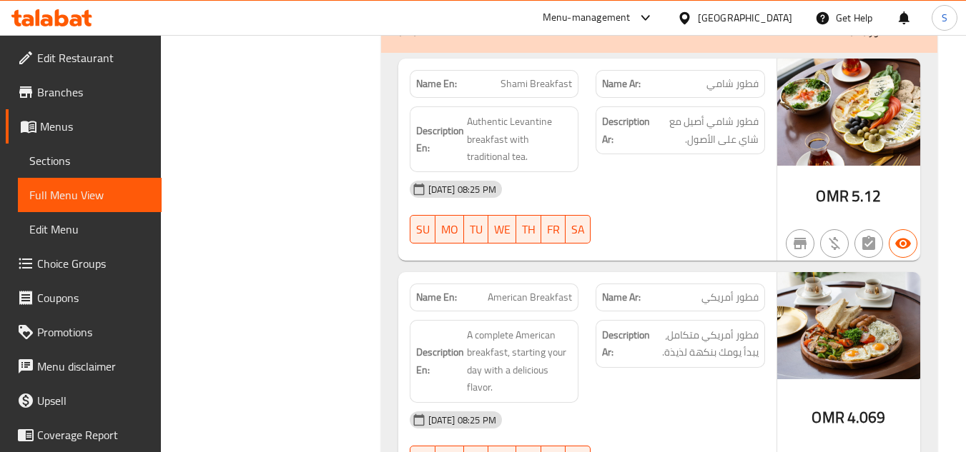
scroll to position [8574, 0]
